Goal: Find contact information: Obtain details needed to contact an individual or organization

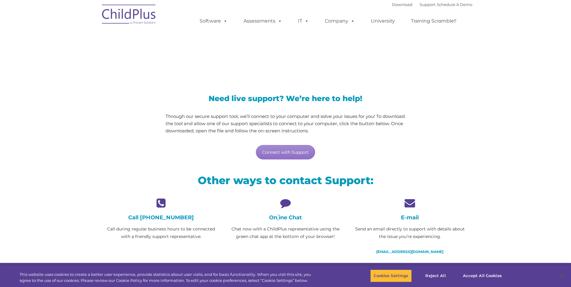
drag, startPoint x: 277, startPoint y: 209, endPoint x: 281, endPoint y: 211, distance: 3.8
click at [281, 211] on div "Online Chat Chat now with a ChildPlus representative using the green chat app a…" at bounding box center [285, 219] width 115 height 43
drag, startPoint x: 281, startPoint y: 211, endPoint x: 287, endPoint y: 216, distance: 8.3
click at [287, 216] on h4 "Online Chat" at bounding box center [285, 217] width 115 height 7
click at [283, 208] on icon at bounding box center [285, 203] width 115 height 11
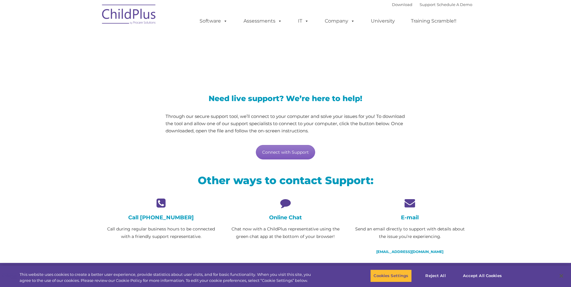
click at [294, 156] on link "Connect with Support" at bounding box center [285, 152] width 59 height 14
click at [459, 214] on div "E-mail Send an email directly to support with details about the issue you’re ex…" at bounding box center [409, 227] width 115 height 58
click at [407, 251] on link "support@childplus.com" at bounding box center [409, 251] width 67 height 5
click at [490, 276] on button "Accept All Cookies" at bounding box center [481, 276] width 45 height 13
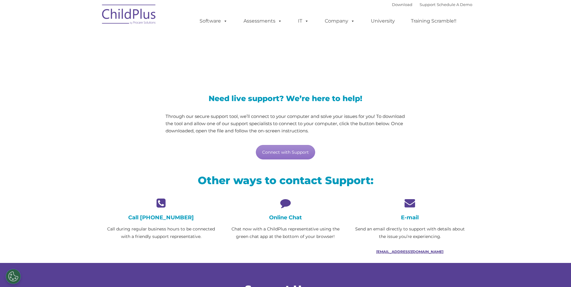
click at [402, 251] on link "support@childplus.com" at bounding box center [409, 251] width 67 height 5
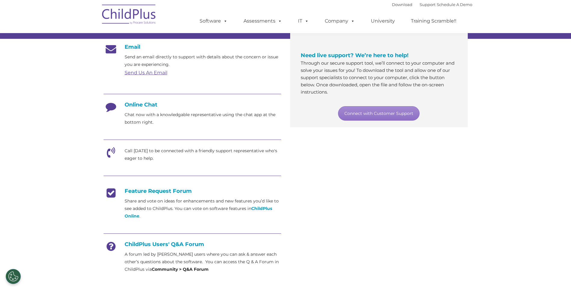
scroll to position [90, 0]
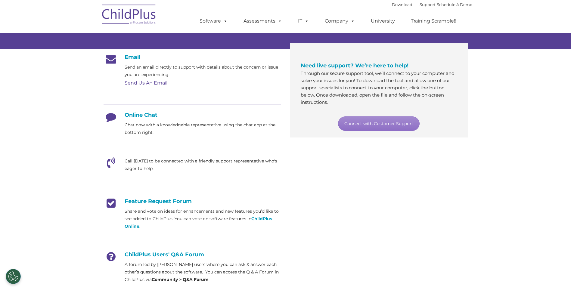
click at [374, 196] on div "Email Send an email directly to support with details about the concern or issue…" at bounding box center [285, 170] width 373 height 242
click at [430, 214] on div "Email Send an email directly to support with details about the concern or issue…" at bounding box center [285, 170] width 373 height 242
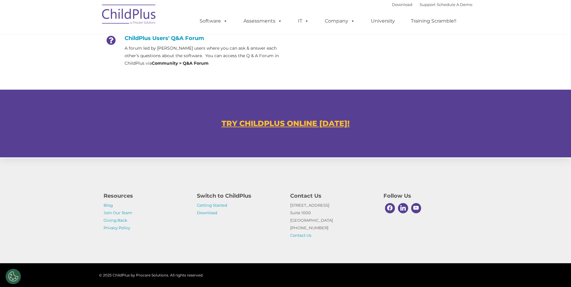
scroll to position [314, 0]
